Goal: Navigation & Orientation: Understand site structure

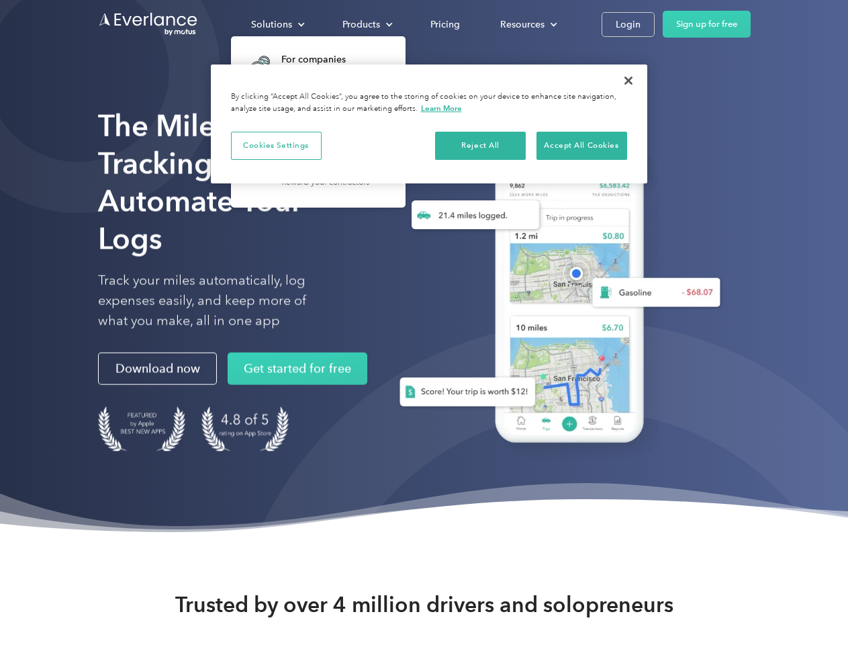
click at [277, 24] on div "Solutions" at bounding box center [271, 24] width 41 height 17
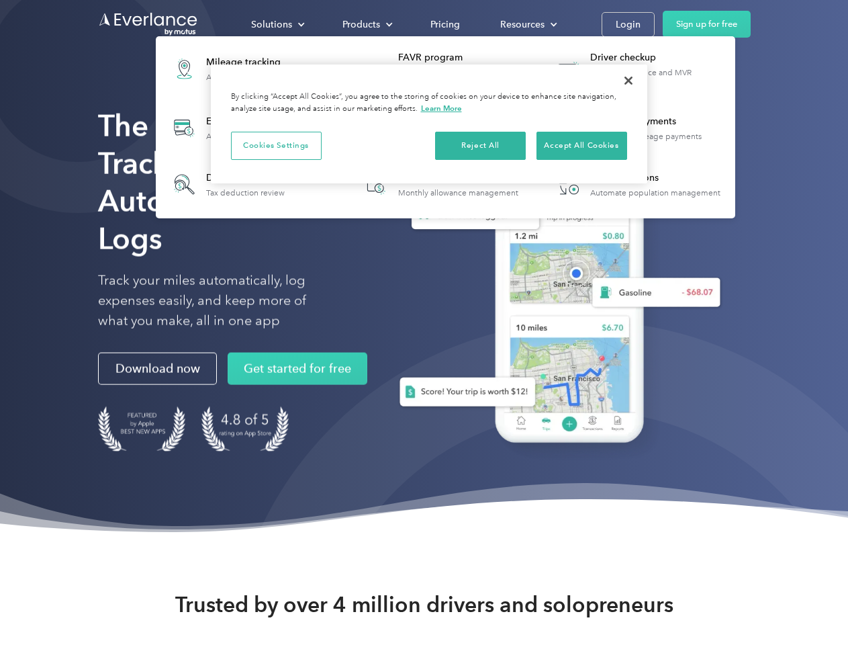
click at [366, 24] on div "Products" at bounding box center [362, 24] width 38 height 17
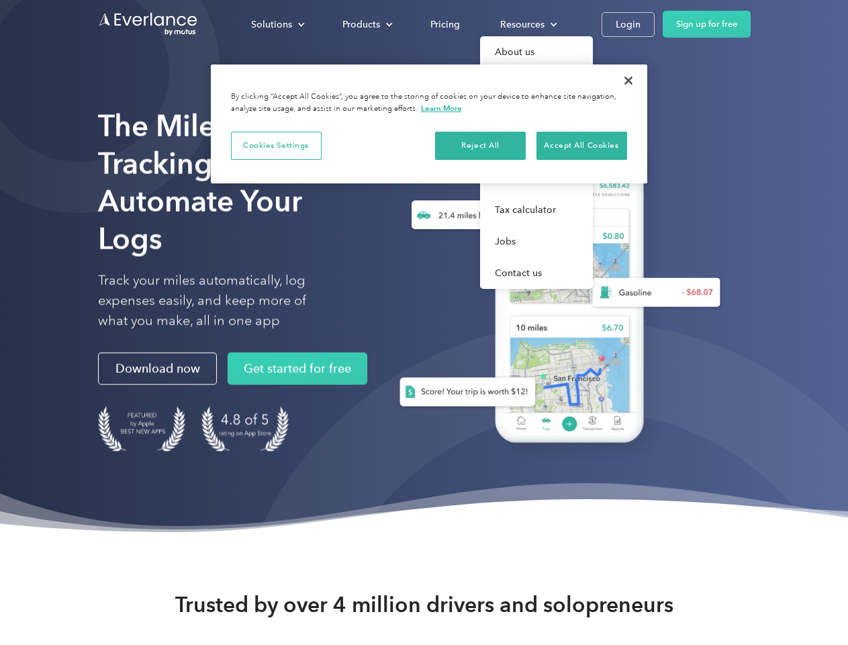
click at [527, 24] on div "Resources" at bounding box center [522, 24] width 44 height 17
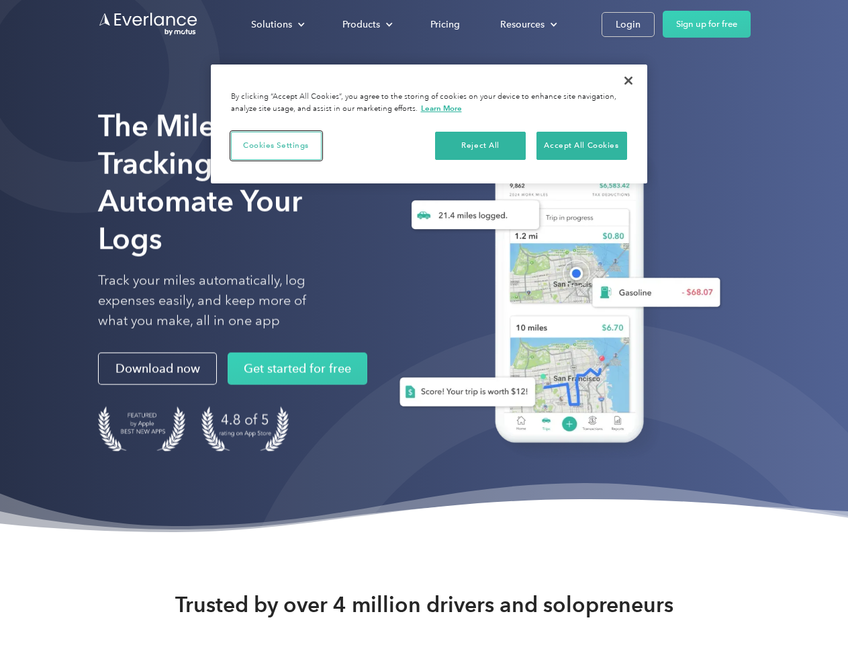
click at [276, 145] on button "Cookies Settings" at bounding box center [276, 146] width 91 height 28
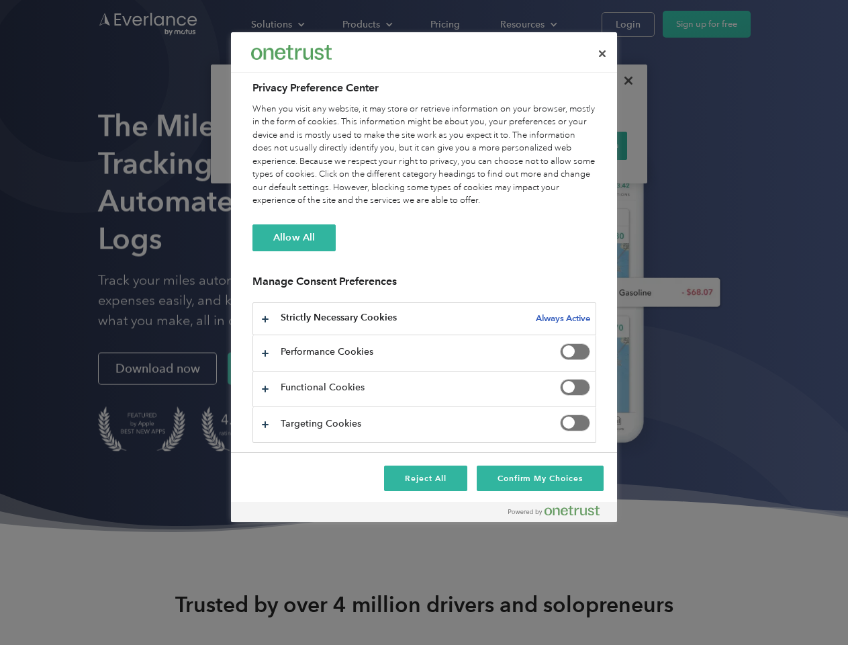
click at [481, 145] on div "When you visit any website, it may store or retrieve information on your browse…" at bounding box center [425, 155] width 344 height 105
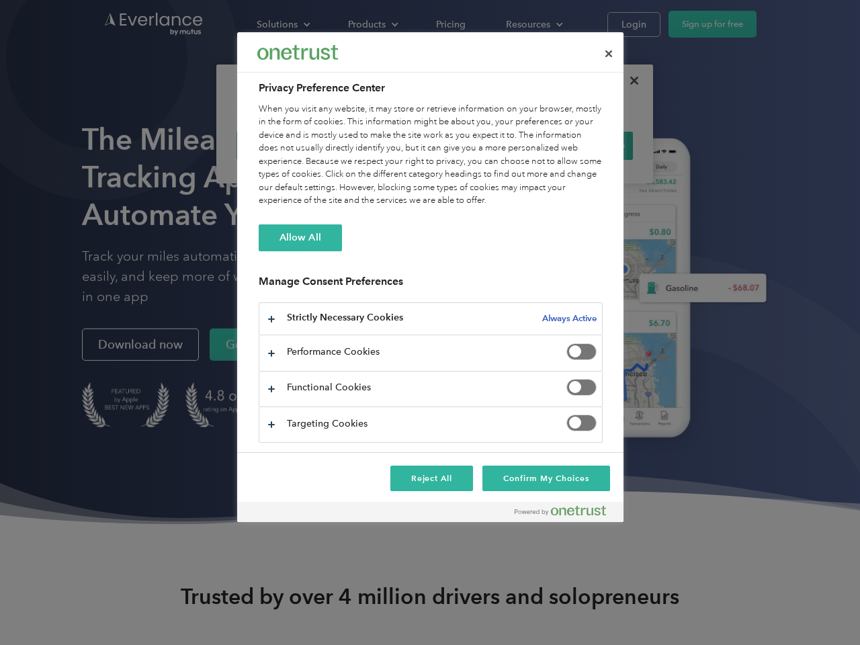
click at [582, 145] on div "When you visit any website, it may store or retrieve information on your browse…" at bounding box center [431, 155] width 344 height 105
click at [629, 81] on div at bounding box center [430, 322] width 860 height 645
